Goal: Task Accomplishment & Management: Use online tool/utility

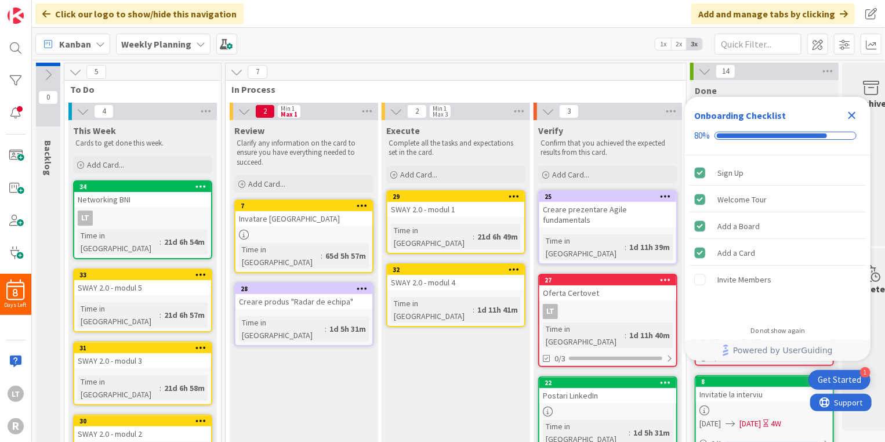
click at [849, 114] on icon "Close Checklist" at bounding box center [852, 115] width 14 height 14
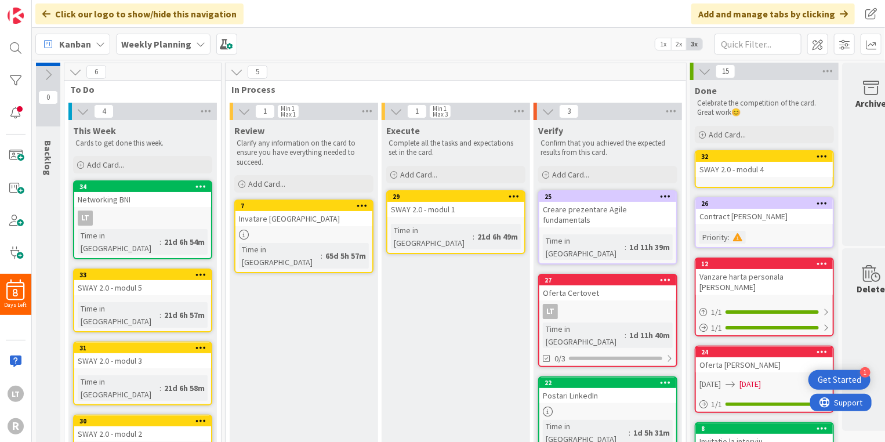
click at [609, 388] on div "Postari LinkedIn" at bounding box center [608, 395] width 137 height 15
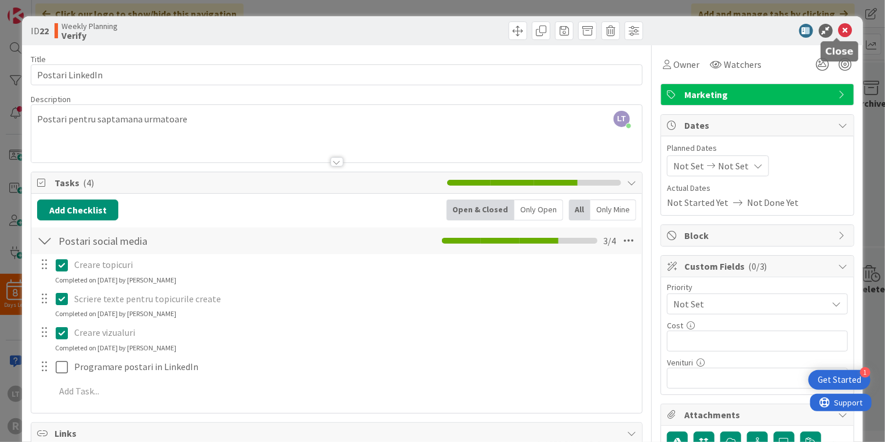
click at [839, 29] on icon at bounding box center [846, 31] width 14 height 14
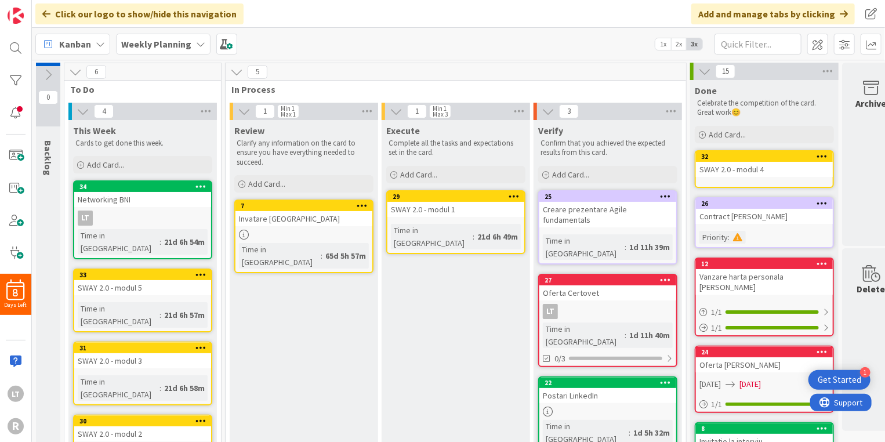
click at [605, 276] on link "27 Oferta Certovet LT Time in [GEOGRAPHIC_DATA] : 1d 11h 40m 0/3" at bounding box center [607, 320] width 139 height 93
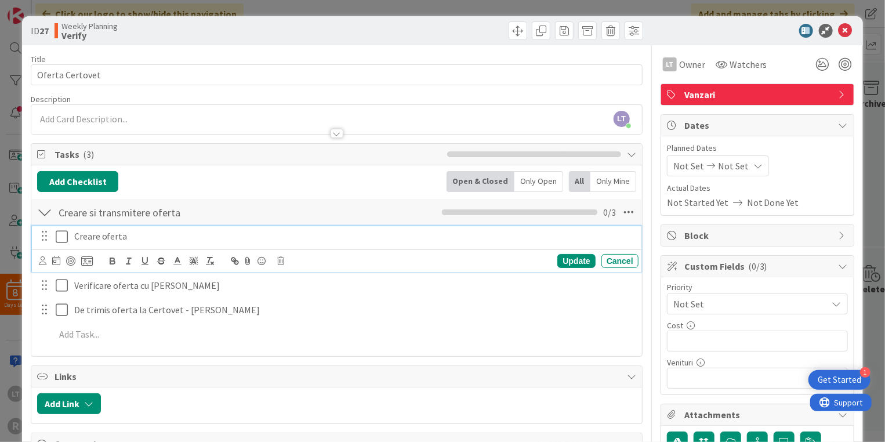
click at [63, 234] on icon at bounding box center [64, 237] width 17 height 14
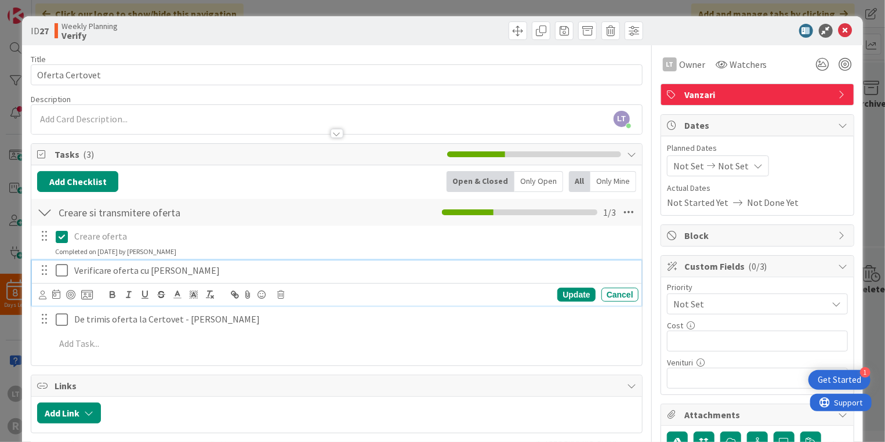
click at [59, 270] on icon at bounding box center [64, 270] width 17 height 14
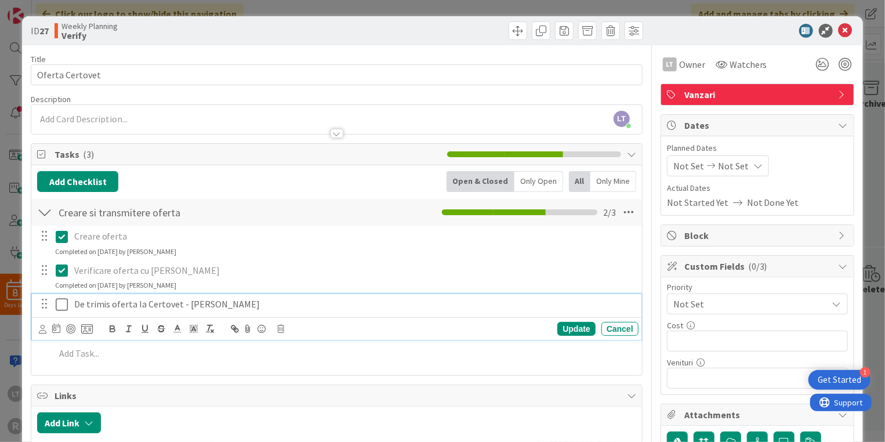
click at [61, 305] on icon at bounding box center [64, 305] width 17 height 14
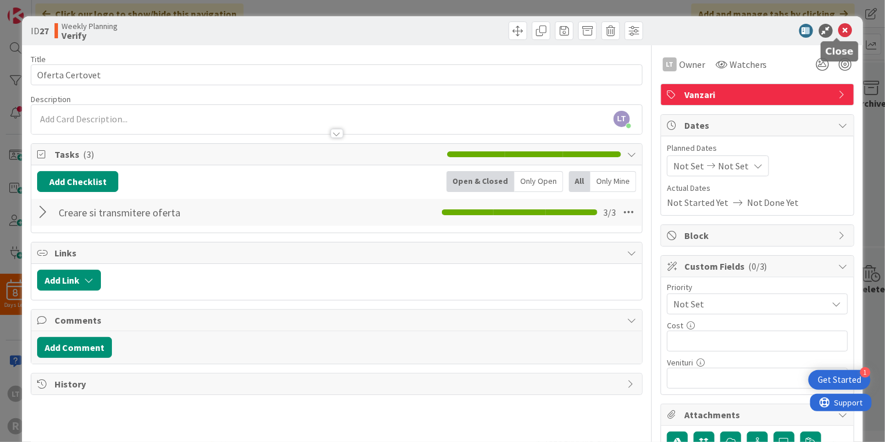
click at [839, 30] on icon at bounding box center [846, 31] width 14 height 14
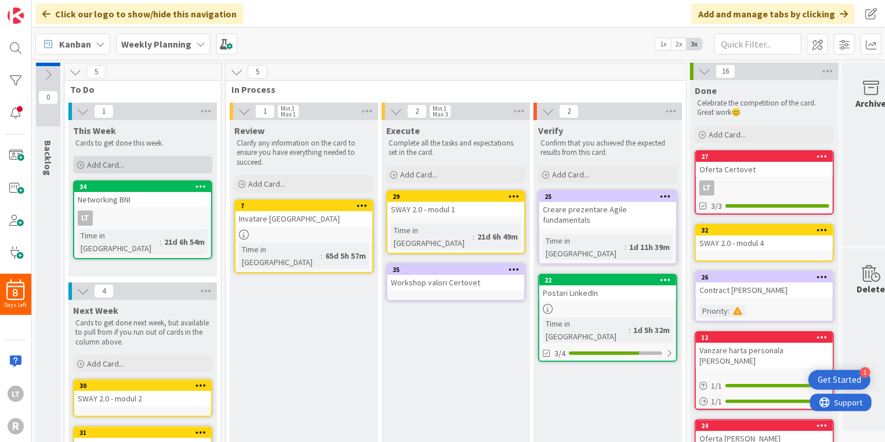
click at [120, 162] on span "Add Card..." at bounding box center [105, 165] width 37 height 10
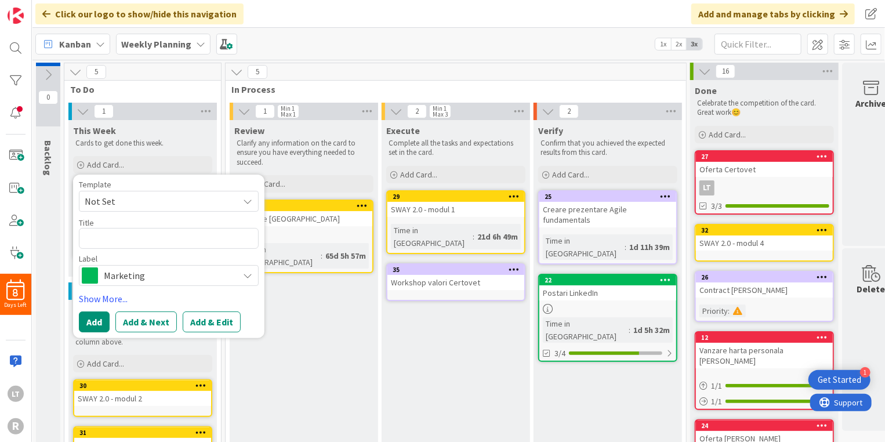
click at [169, 200] on span "Not Set" at bounding box center [157, 201] width 145 height 15
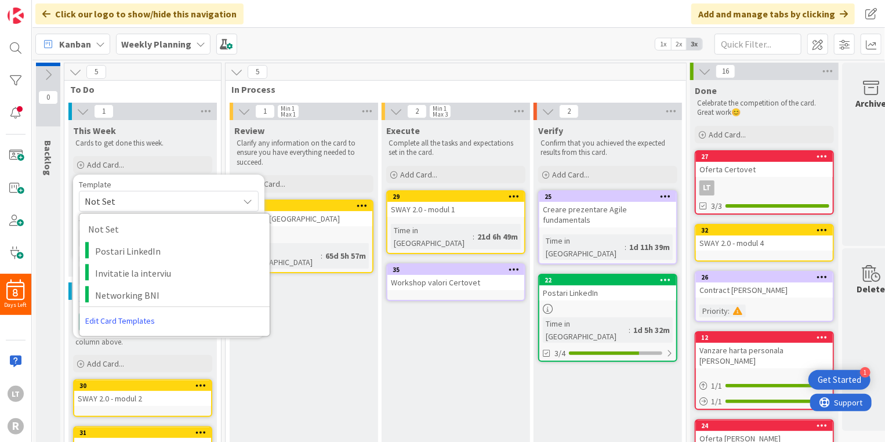
click at [169, 200] on span "Not Set" at bounding box center [157, 201] width 145 height 15
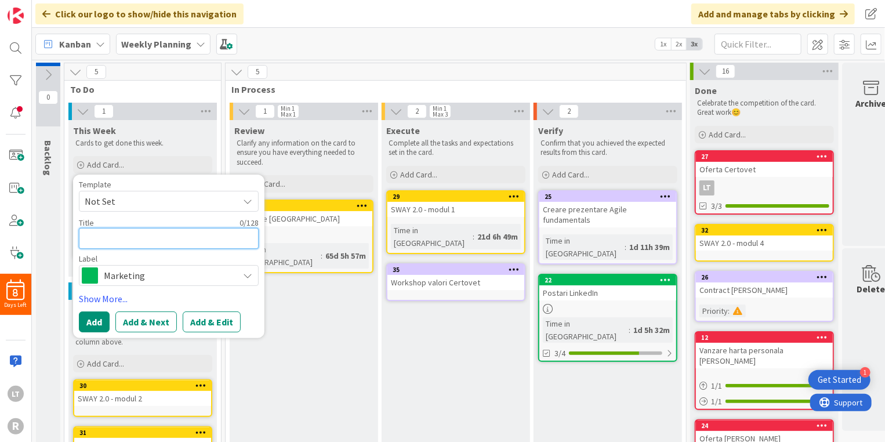
click at [134, 240] on textarea at bounding box center [169, 238] width 180 height 21
type textarea "x"
type textarea "1"
type textarea "x"
type textarea "1/"
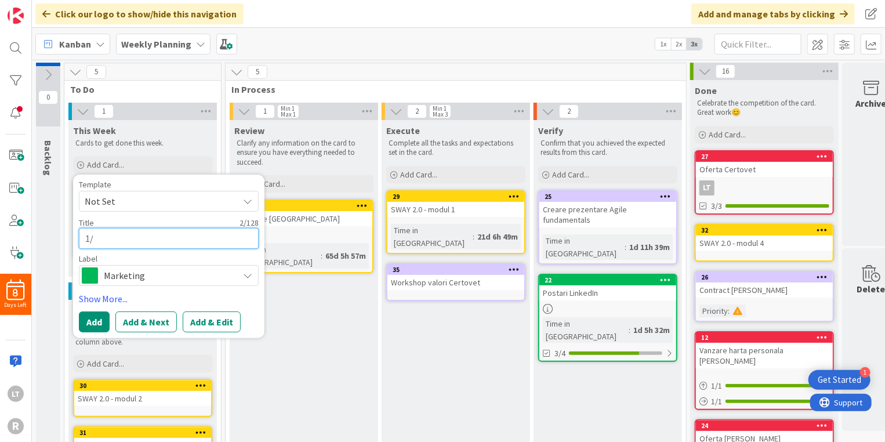
type textarea "x"
type textarea "1/1"
type textarea "x"
type textarea "1/1"
type textarea "x"
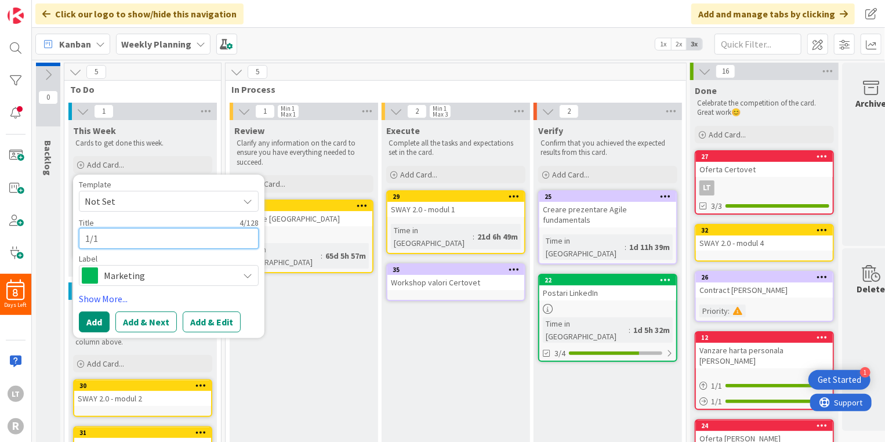
type textarea "1/1 n"
type textarea "x"
type textarea "1/1 ne"
type textarea "x"
type textarea "1/1 n"
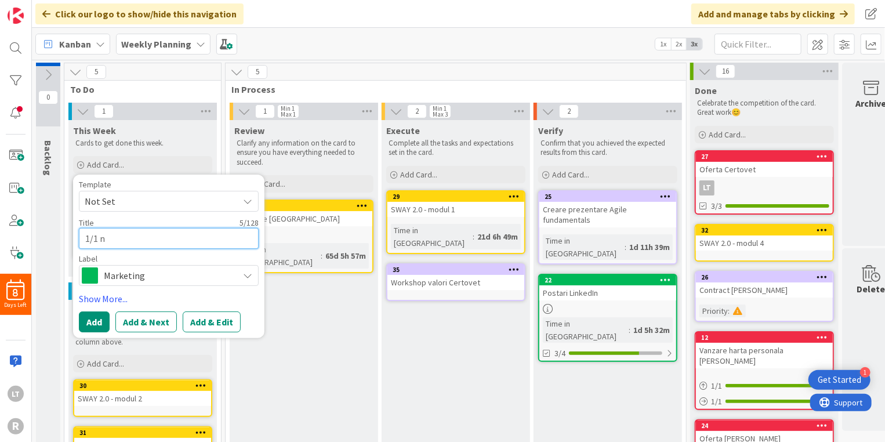
type textarea "x"
type textarea "1/1"
type textarea "x"
type textarea "1/1 m"
type textarea "x"
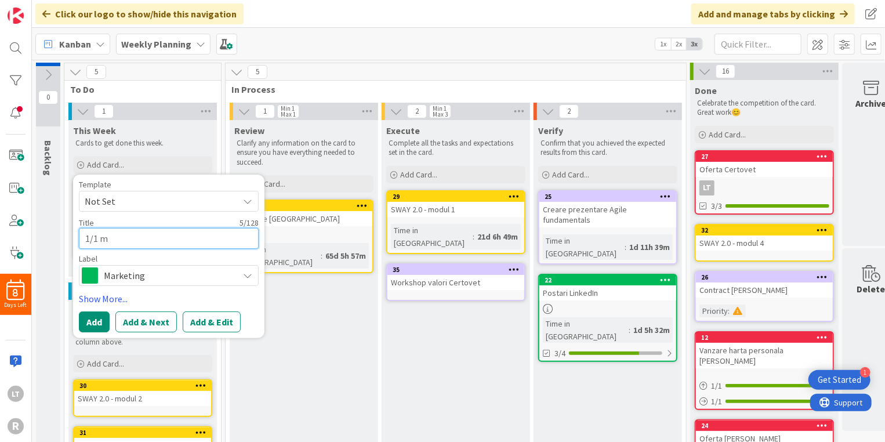
type textarea "1/1 me"
type textarea "x"
type textarea "1/1 mee"
type textarea "x"
type textarea "1/1 meet"
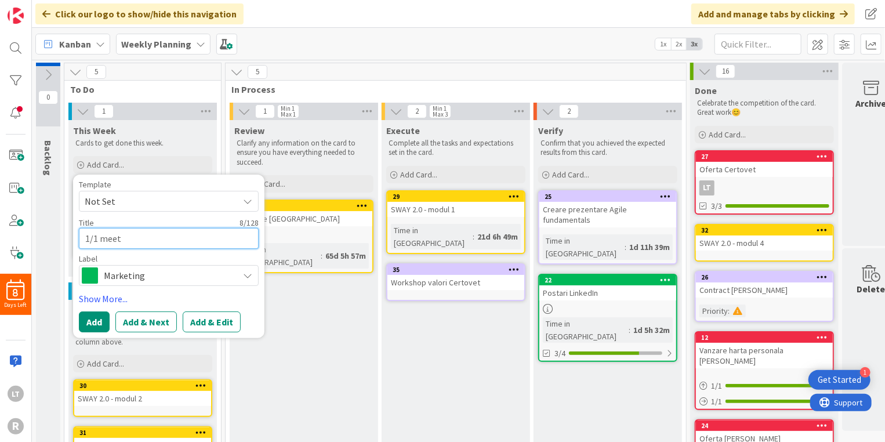
type textarea "x"
type textarea "1/1 meeti"
type textarea "x"
type textarea "1/1 meetin"
type textarea "x"
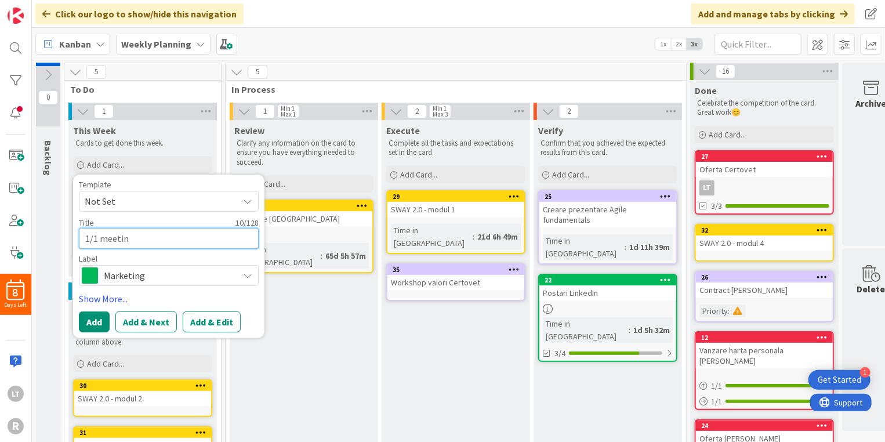
type textarea "1/1 meeting"
type textarea "x"
type textarea "1/1 meeting"
type textarea "x"
type textarea "1/1 meeting n"
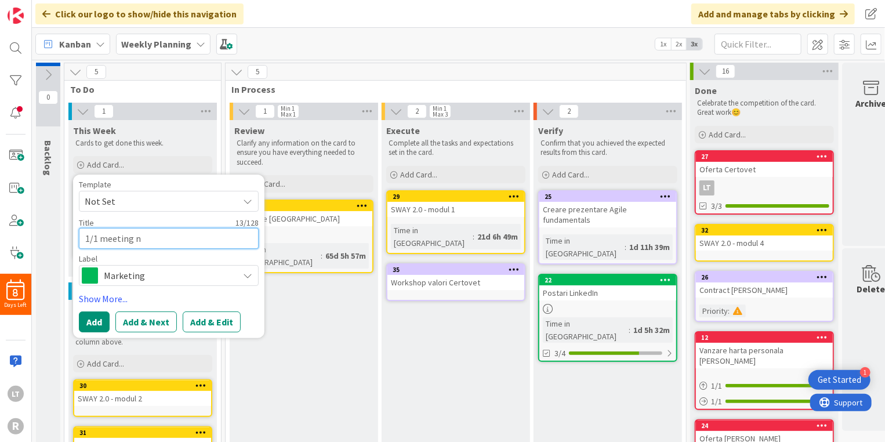
type textarea "x"
type textarea "1/1 meeting ne"
type textarea "x"
type textarea "1/1 meeting net"
type textarea "x"
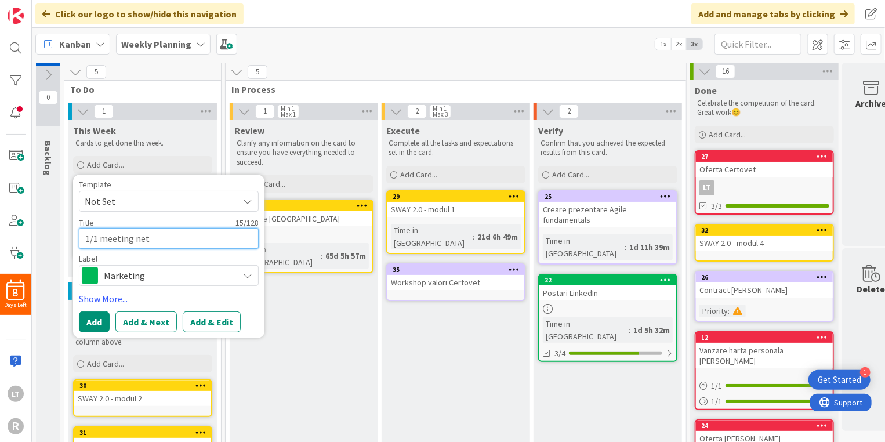
type textarea "1/1 meeting netw"
type textarea "x"
type textarea "1/1 meeting netwo"
type textarea "x"
type textarea "1/1 meeting networ"
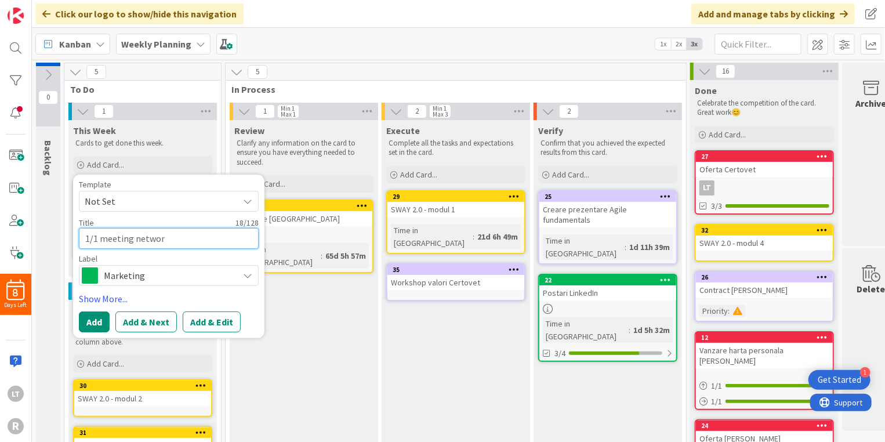
type textarea "x"
type textarea "1/1 meeting network"
type textarea "x"
type textarea "1/1 meeting networki"
type textarea "x"
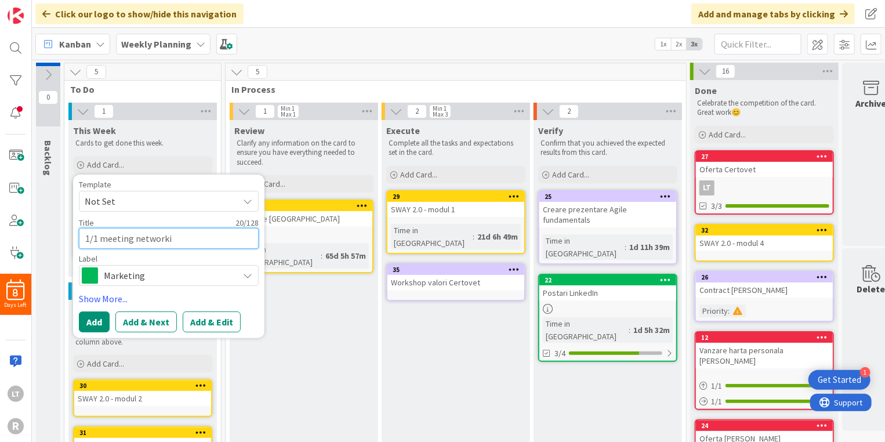
type textarea "1/1 meeting networkin"
type textarea "x"
type textarea "1/1 meeting networking"
click at [95, 320] on button "Add" at bounding box center [94, 322] width 31 height 21
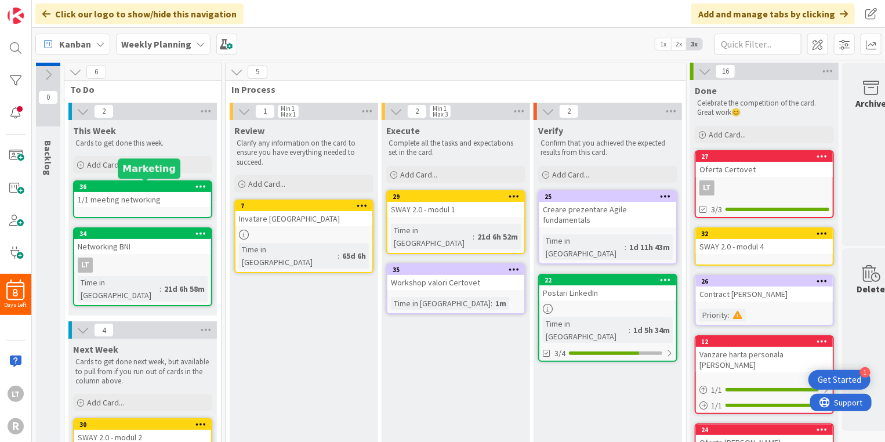
click at [146, 187] on div "36" at bounding box center [145, 187] width 132 height 8
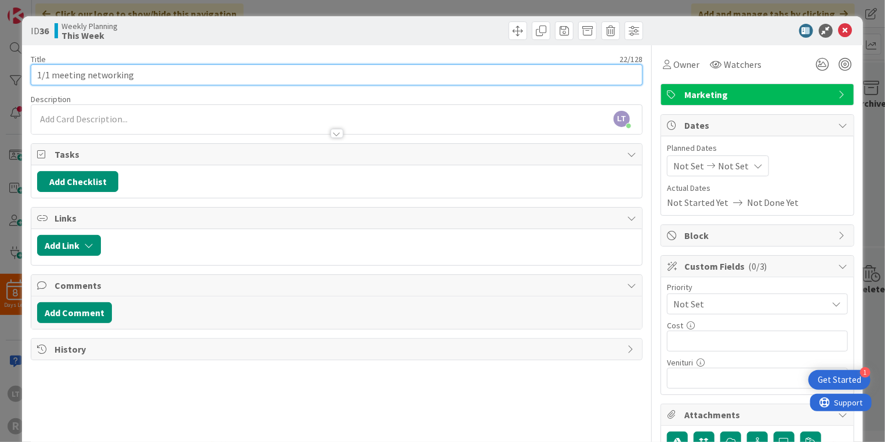
click at [140, 77] on input "1/1 meeting networking" at bounding box center [337, 74] width 612 height 21
click at [38, 77] on input "1/1 meeting networking" at bounding box center [337, 74] width 612 height 21
type input "[PERSON_NAME] - 1/1 meeting networking"
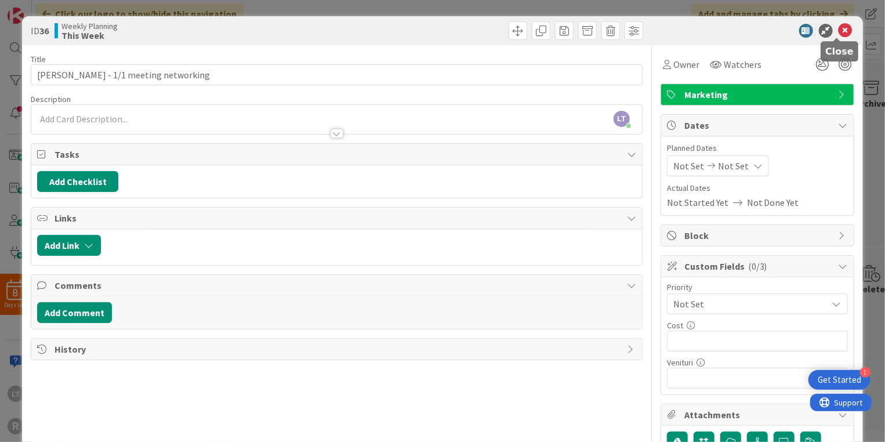
click at [839, 29] on icon at bounding box center [846, 31] width 14 height 14
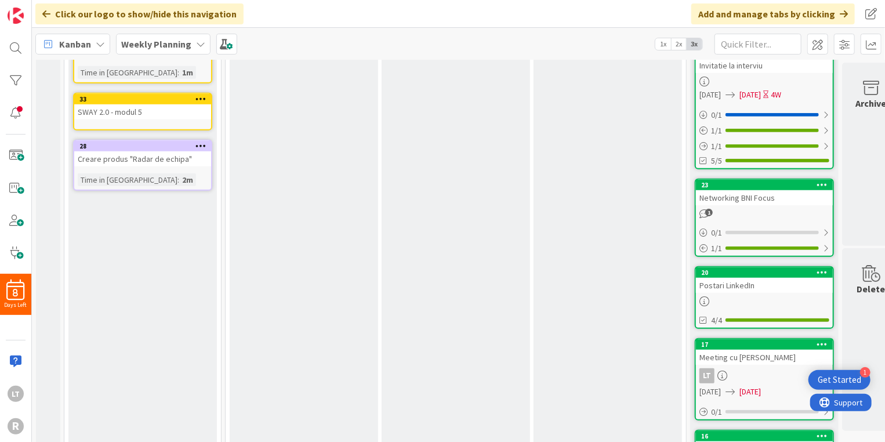
scroll to position [559, 0]
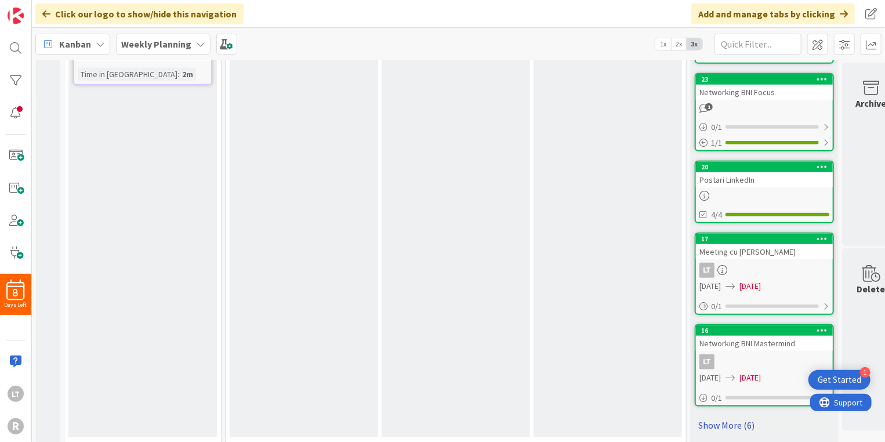
click at [717, 416] on link "Show More (6)" at bounding box center [764, 425] width 139 height 19
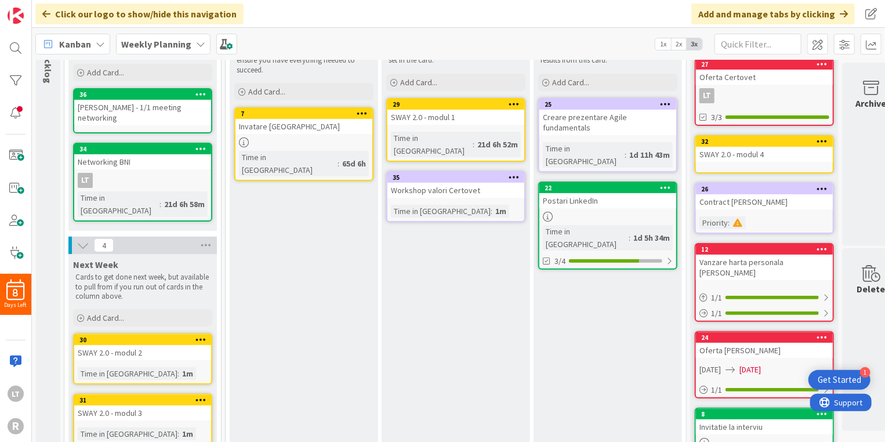
scroll to position [0, 0]
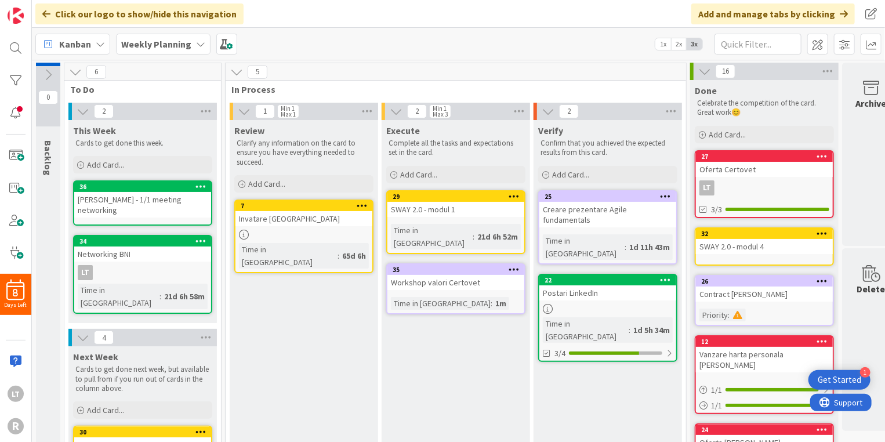
click at [72, 74] on icon at bounding box center [75, 72] width 13 height 13
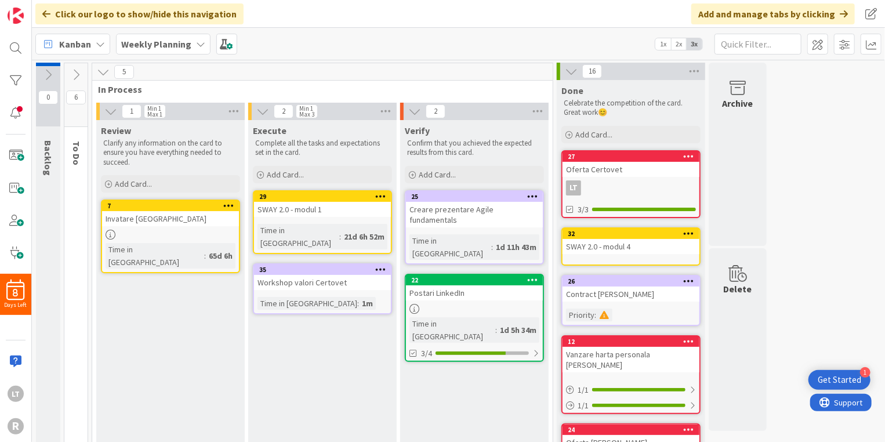
click at [79, 78] on icon at bounding box center [76, 74] width 13 height 13
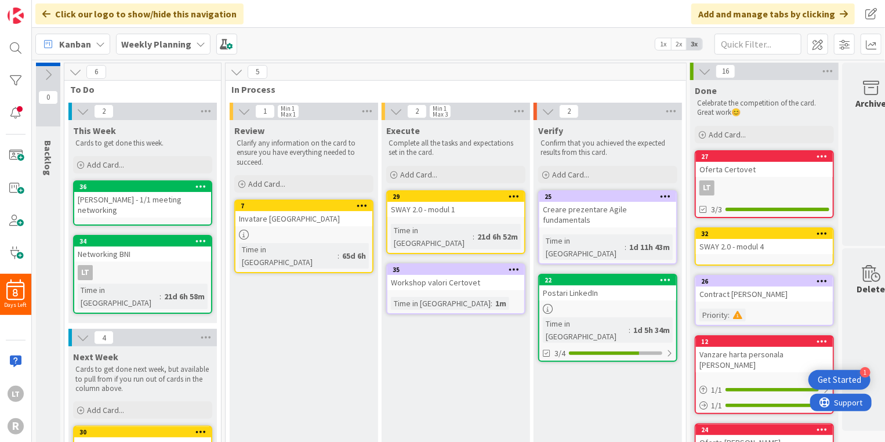
click at [49, 75] on icon at bounding box center [48, 74] width 13 height 13
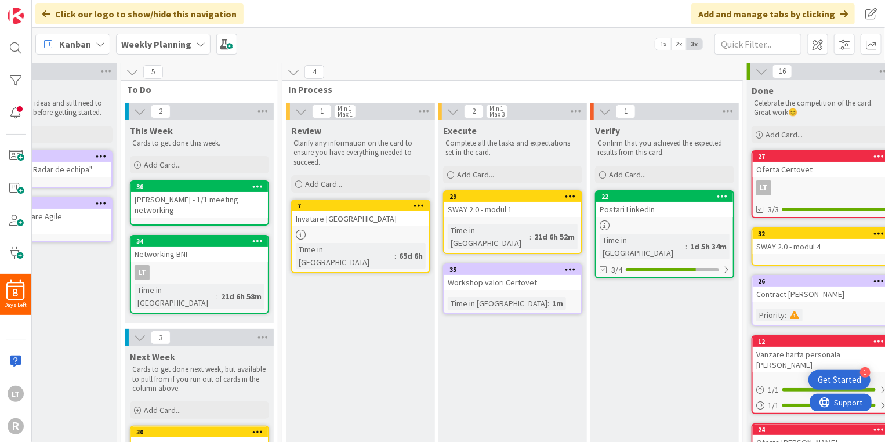
scroll to position [0, 92]
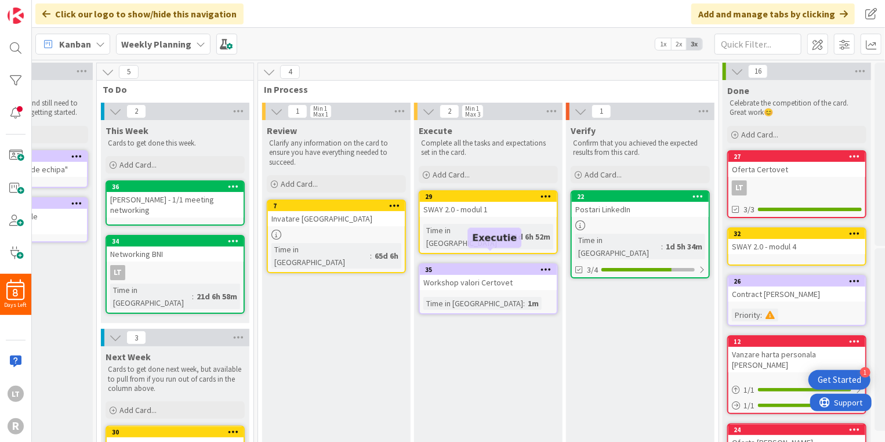
click at [469, 266] on div "35" at bounding box center [491, 270] width 132 height 8
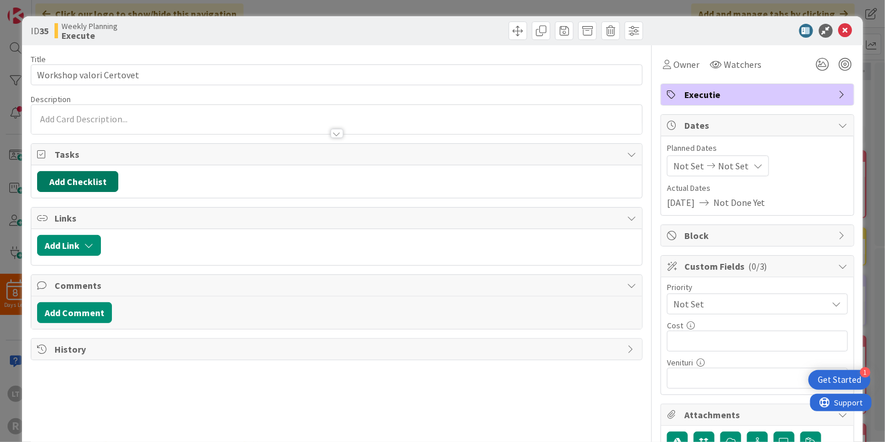
click at [83, 180] on button "Add Checklist" at bounding box center [77, 181] width 81 height 21
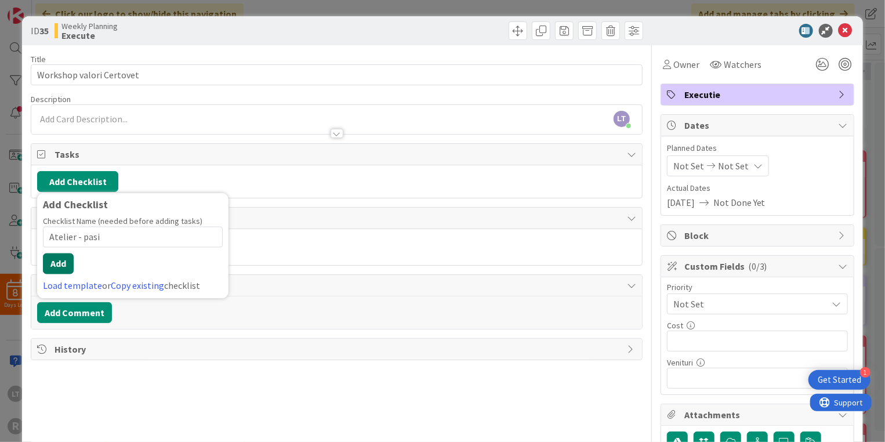
type input "Atelier - pasi"
click at [51, 262] on button "Add" at bounding box center [58, 264] width 31 height 21
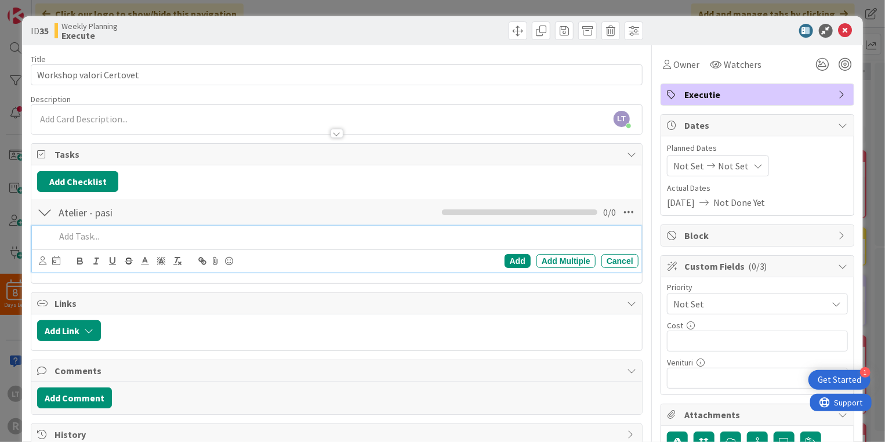
click at [63, 238] on p at bounding box center [344, 236] width 579 height 13
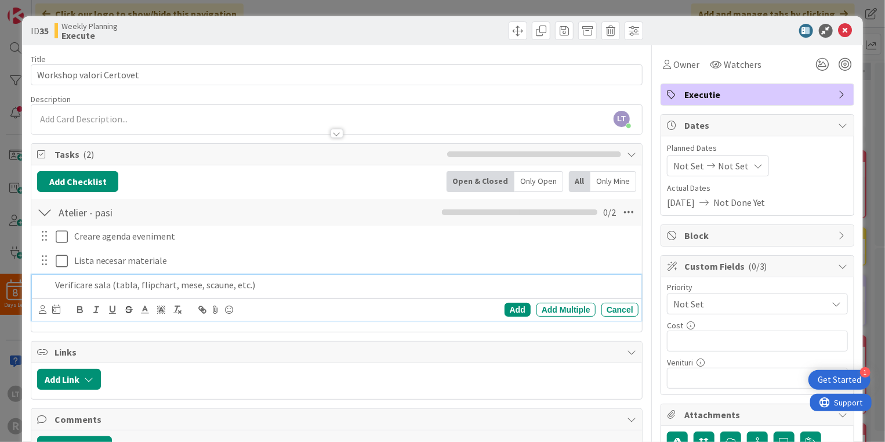
click at [230, 286] on p "Verificare sala (tabla, flipchart, mese, scaune, etc.)" at bounding box center [344, 284] width 579 height 13
click at [259, 284] on p "Verificare sala (tabla, flipchart, mese, scaune, etc.)" at bounding box center [344, 284] width 579 height 13
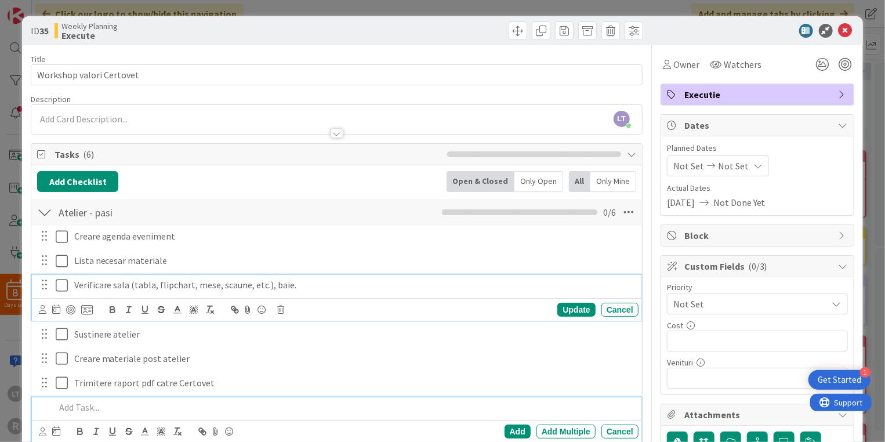
click at [434, 291] on p "Verificare sala (tabla, flipchart, mese, scaune, etc.), baie." at bounding box center [354, 284] width 560 height 13
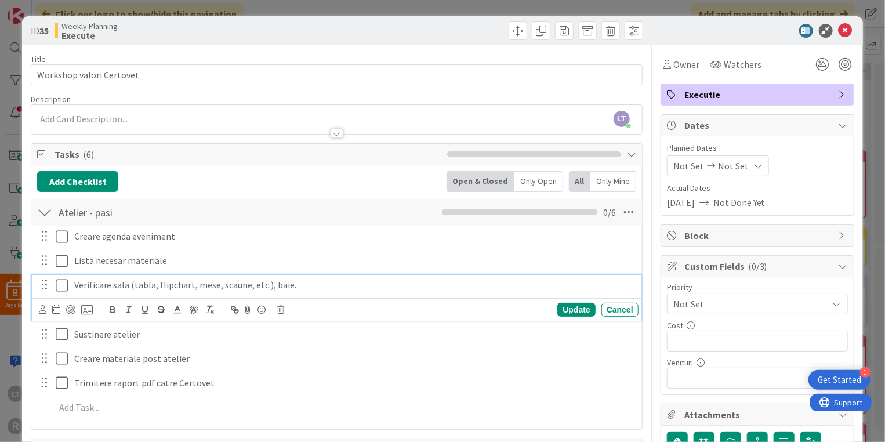
click at [280, 346] on div "Creare agenda eveniment Update Cancel Lista necesar materiale Update Cancel Ver…" at bounding box center [336, 324] width 599 height 197
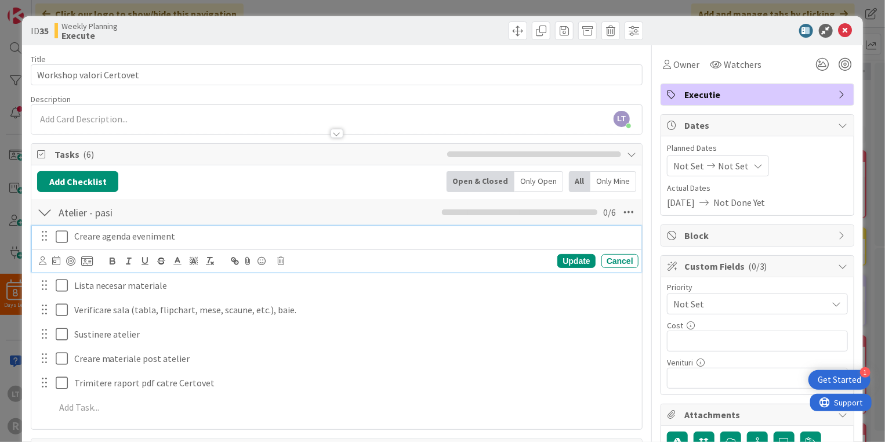
click at [60, 231] on icon at bounding box center [64, 237] width 17 height 14
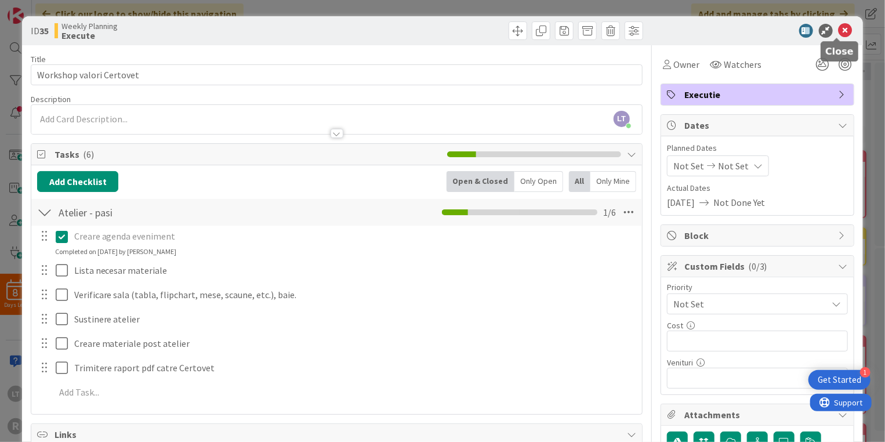
click at [840, 30] on icon at bounding box center [846, 31] width 14 height 14
